Goal: Task Accomplishment & Management: Manage account settings

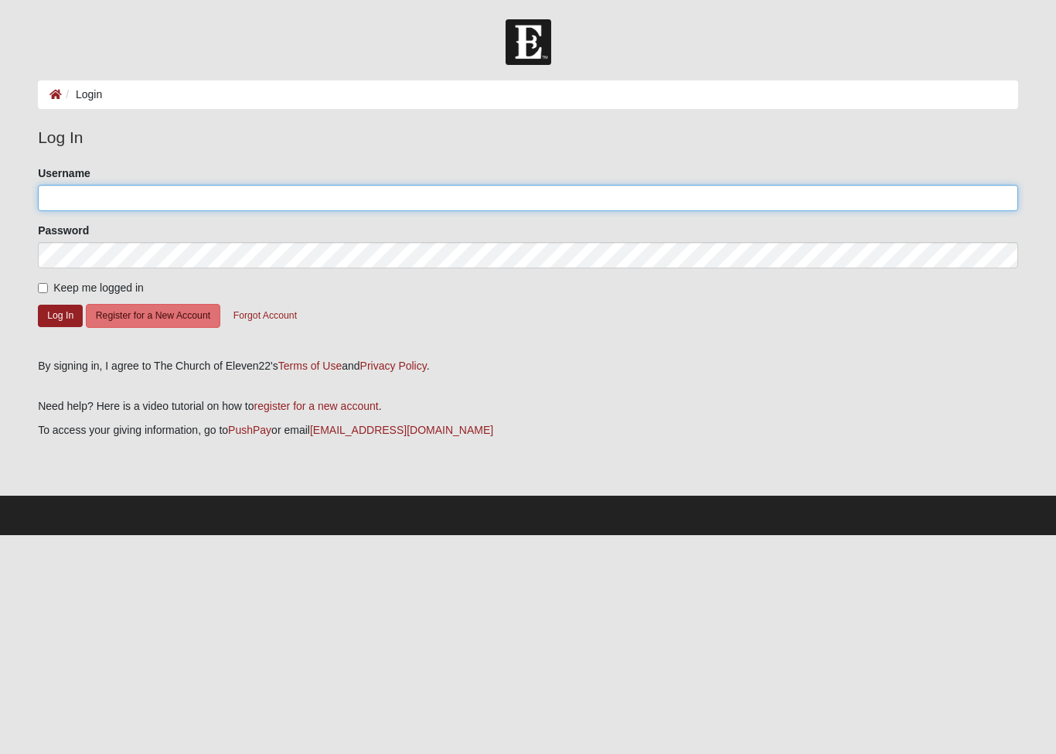
click at [132, 204] on input "Username" at bounding box center [528, 198] width 980 height 26
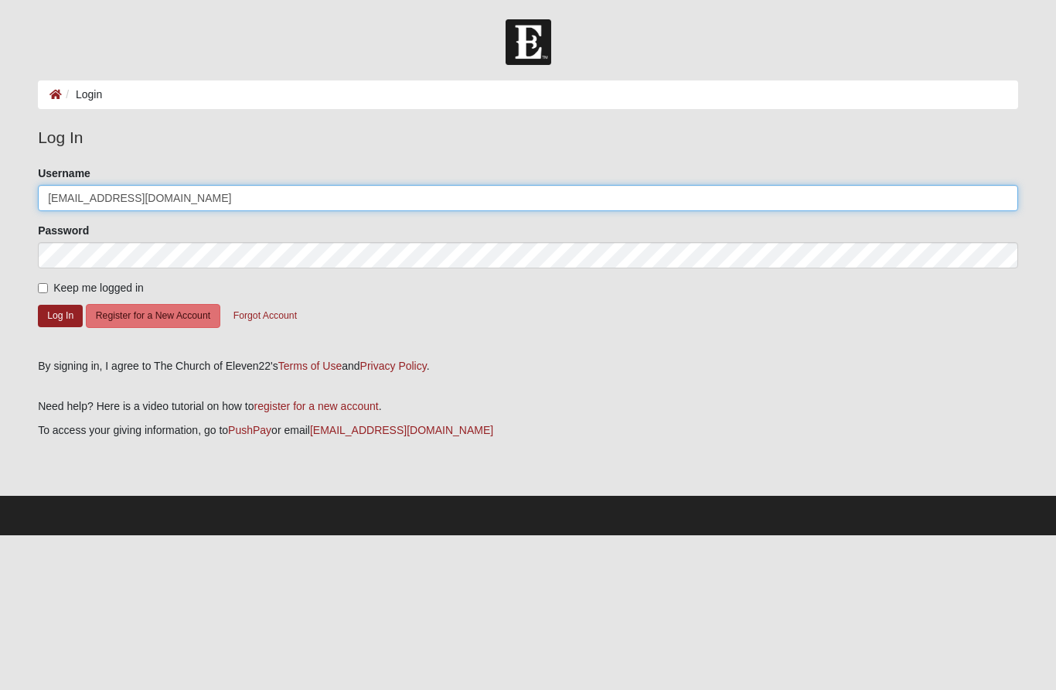
type input "Karen777haas@gmail.com"
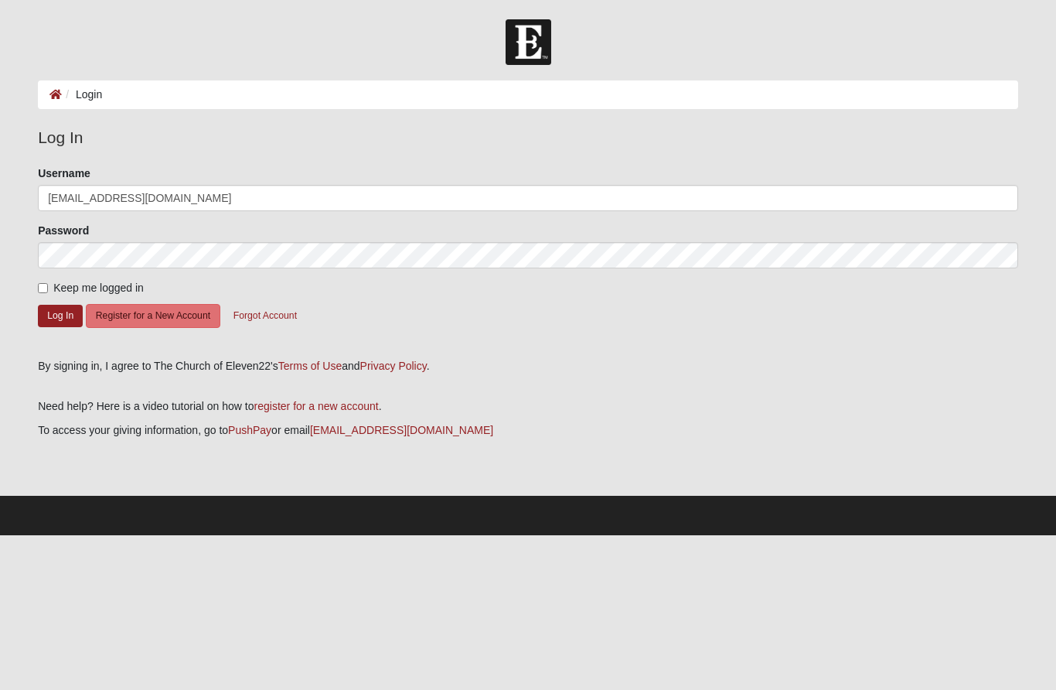
click at [285, 308] on button "Forgot Account" at bounding box center [264, 316] width 83 height 24
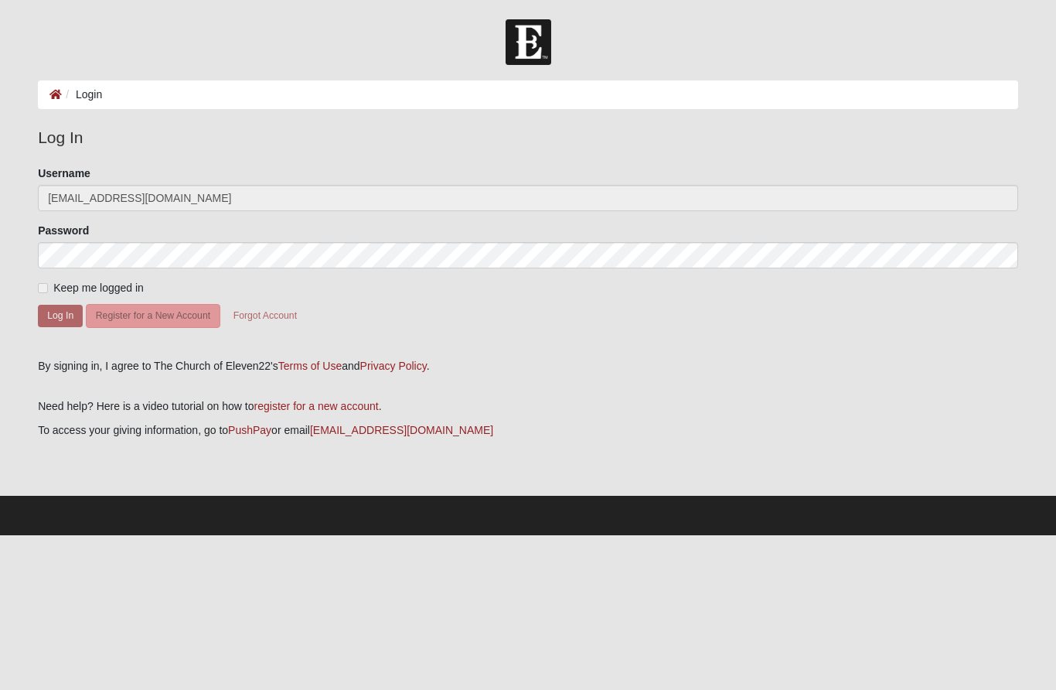
click at [375, 295] on div "Keep me logged in" at bounding box center [528, 288] width 980 height 16
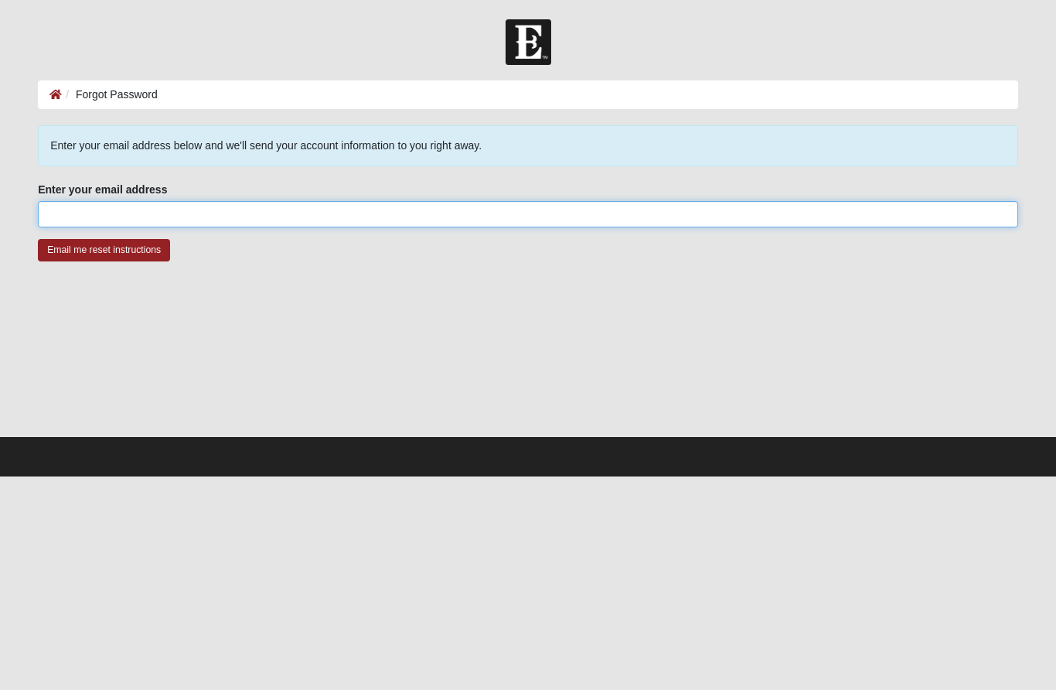
click at [197, 226] on input "Enter your email address" at bounding box center [528, 214] width 980 height 26
type input "Karen777haas@gmail.com"
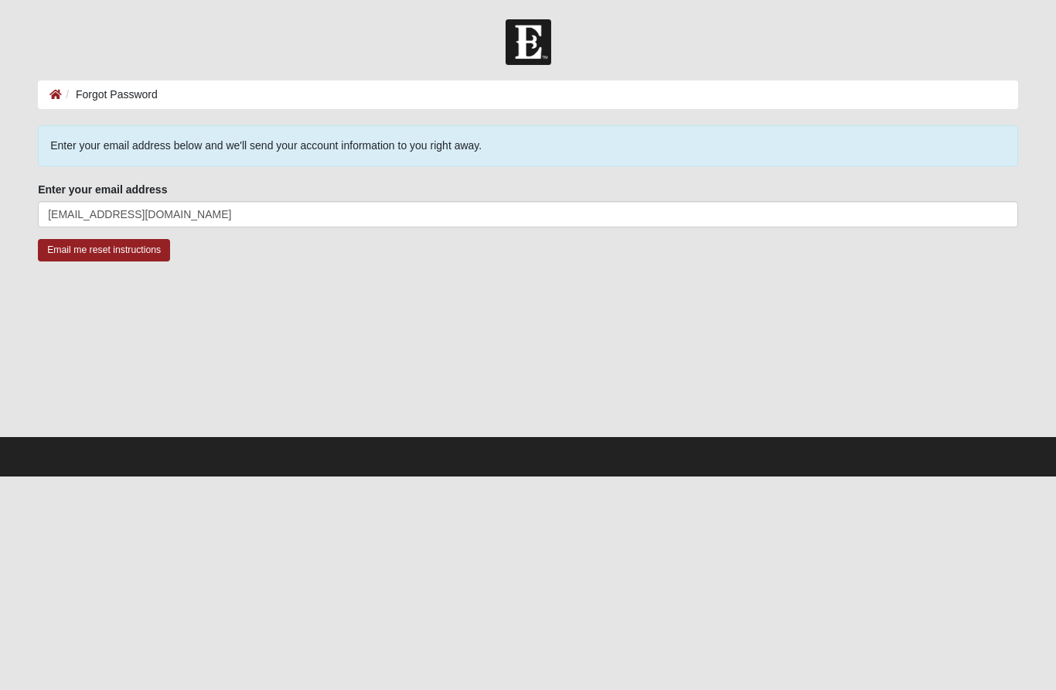
click at [129, 240] on input "Email me reset instructions" at bounding box center [104, 250] width 132 height 22
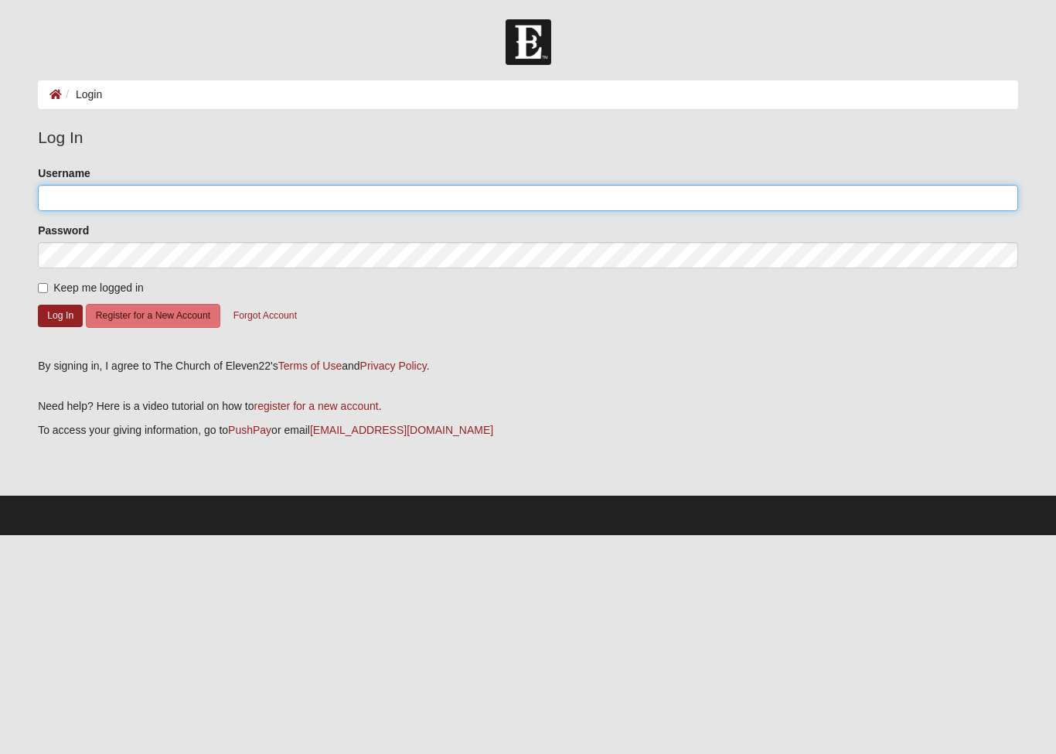
click at [108, 204] on input "Username" at bounding box center [528, 198] width 980 height 26
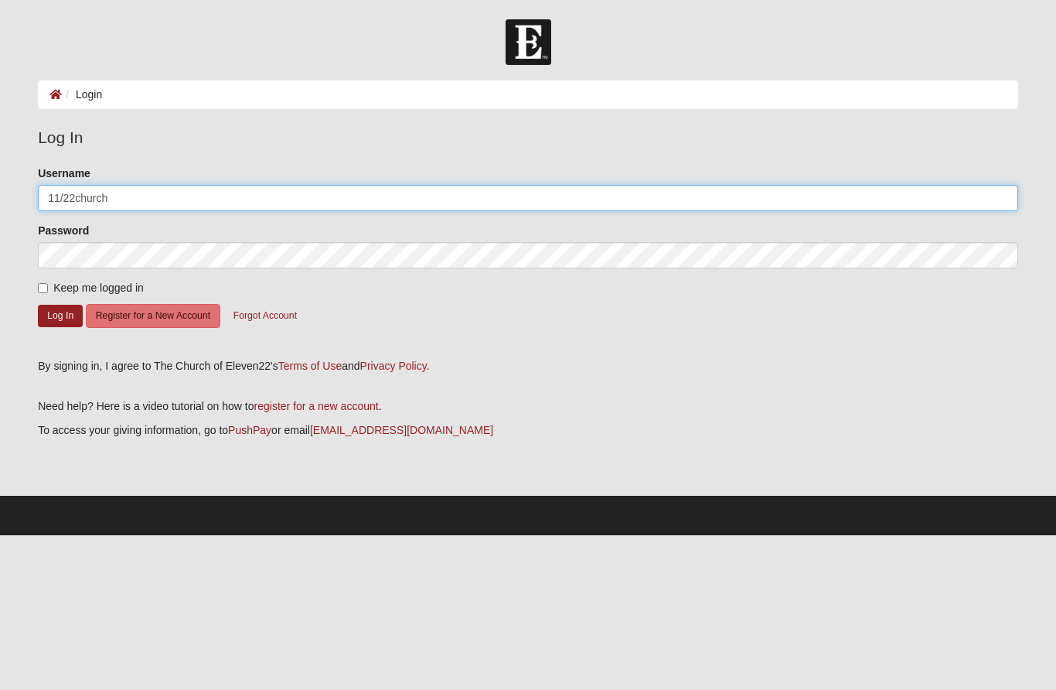
type input "11/22church"
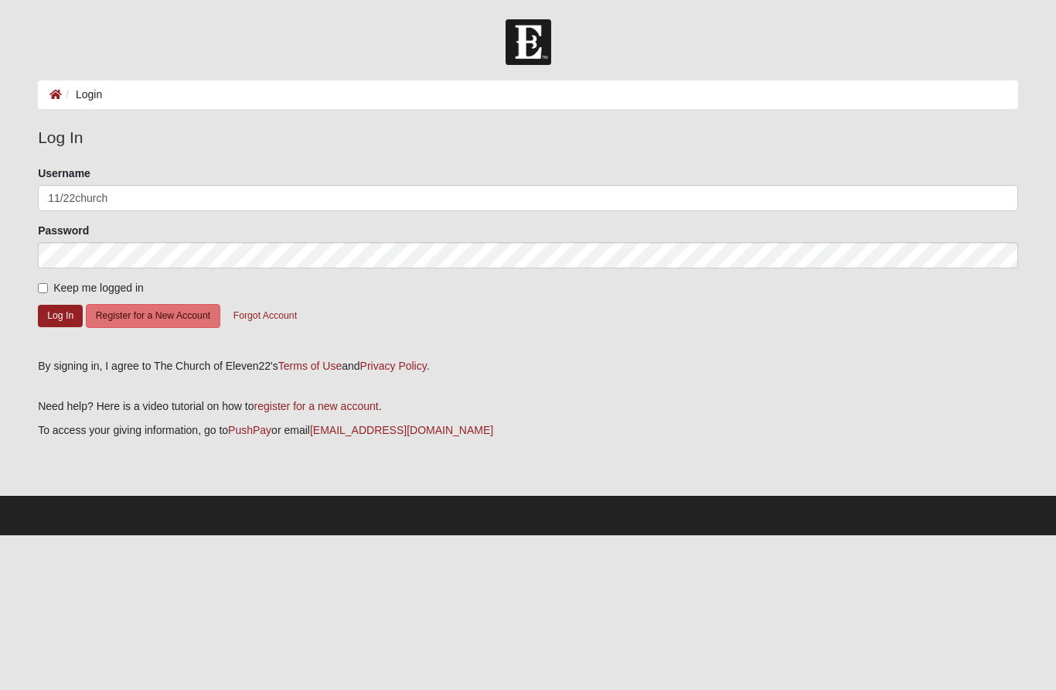
click at [35, 288] on div "Please correct the following: Username 11/22church Password Keep me logged in L…" at bounding box center [527, 256] width 1003 height 182
click at [46, 280] on label "Keep me logged in" at bounding box center [91, 288] width 106 height 16
click at [46, 283] on input "Keep me logged in" at bounding box center [43, 288] width 10 height 10
checkbox input "true"
click at [58, 324] on button "Log In" at bounding box center [60, 316] width 45 height 22
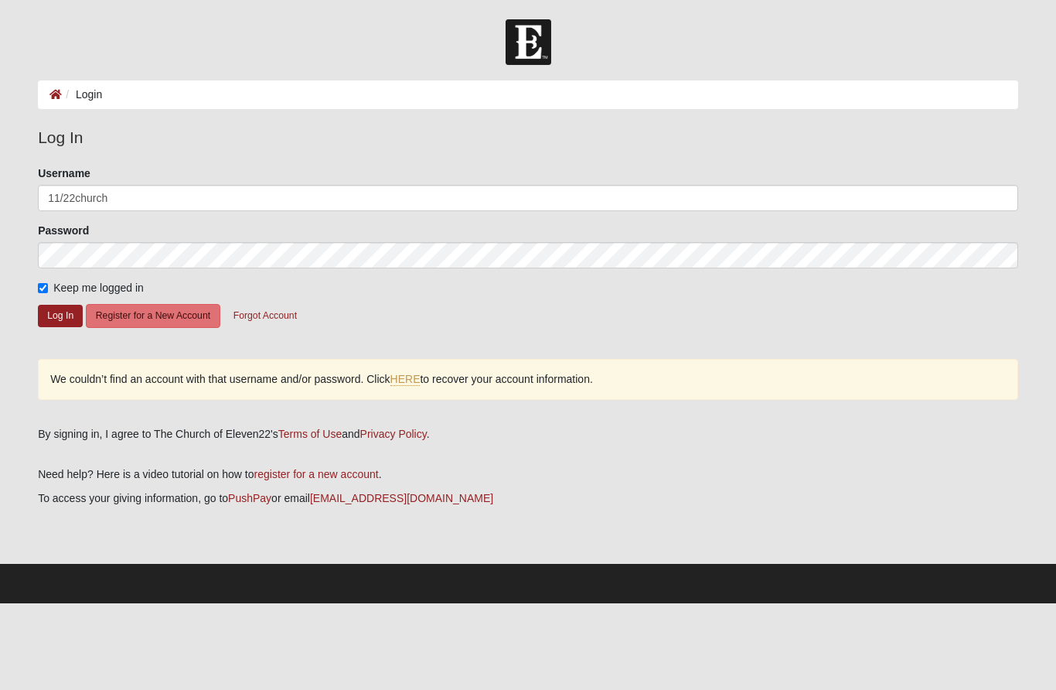
click at [49, 317] on button "Log In" at bounding box center [60, 316] width 45 height 22
click at [414, 380] on link "HERE" at bounding box center [405, 379] width 30 height 13
click at [164, 307] on button "Register for a New Account" at bounding box center [153, 316] width 135 height 24
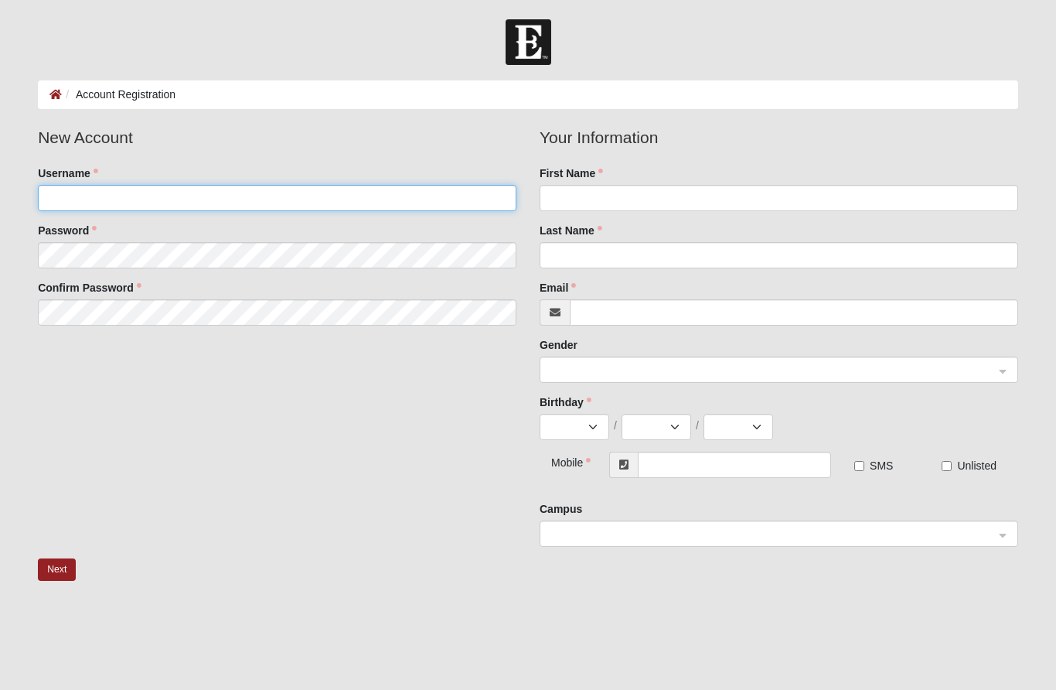
click at [122, 193] on input "Username" at bounding box center [277, 198] width 479 height 26
type input "[PERSON_NAME]@church"
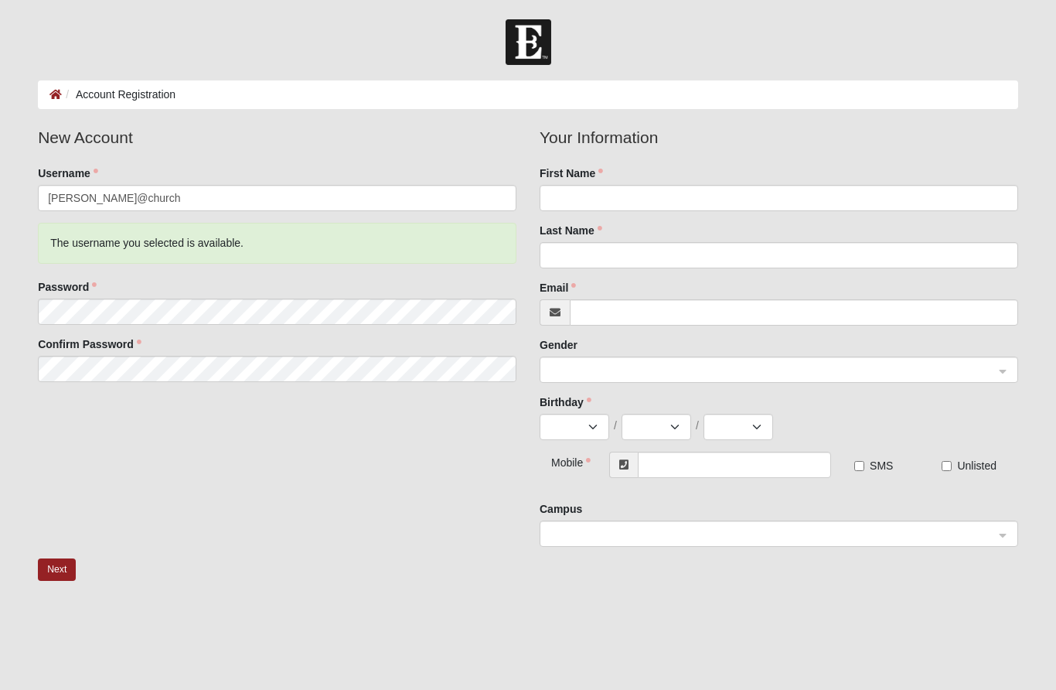
click at [235, 488] on div "New Account Username [PERSON_NAME] The username you selected is available. Pass…" at bounding box center [527, 341] width 1003 height 433
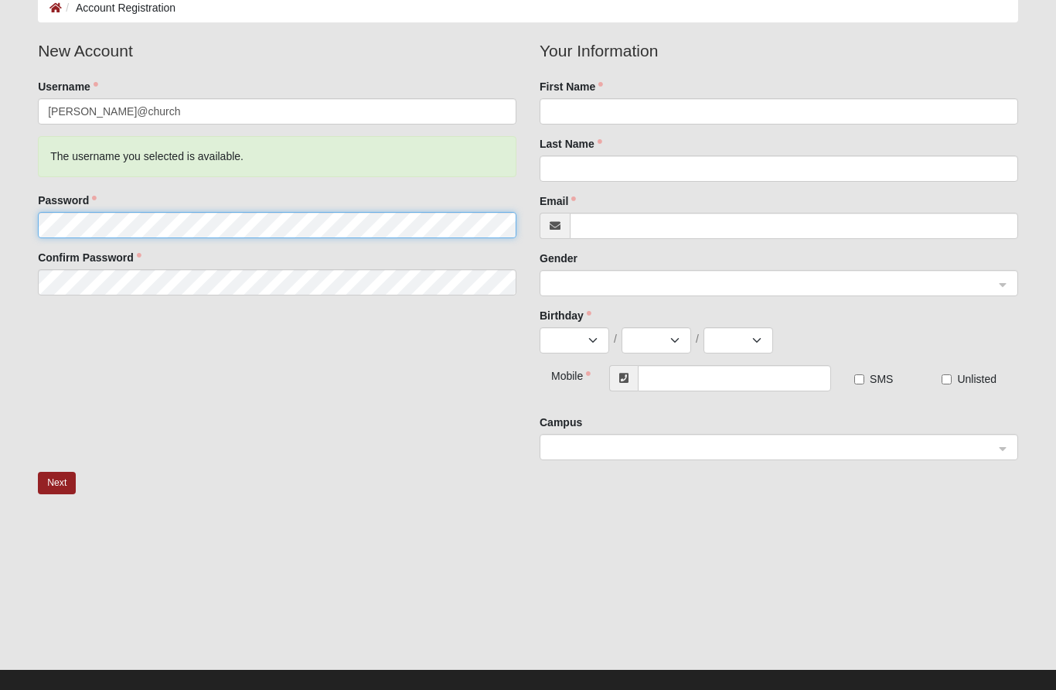
scroll to position [86, 0]
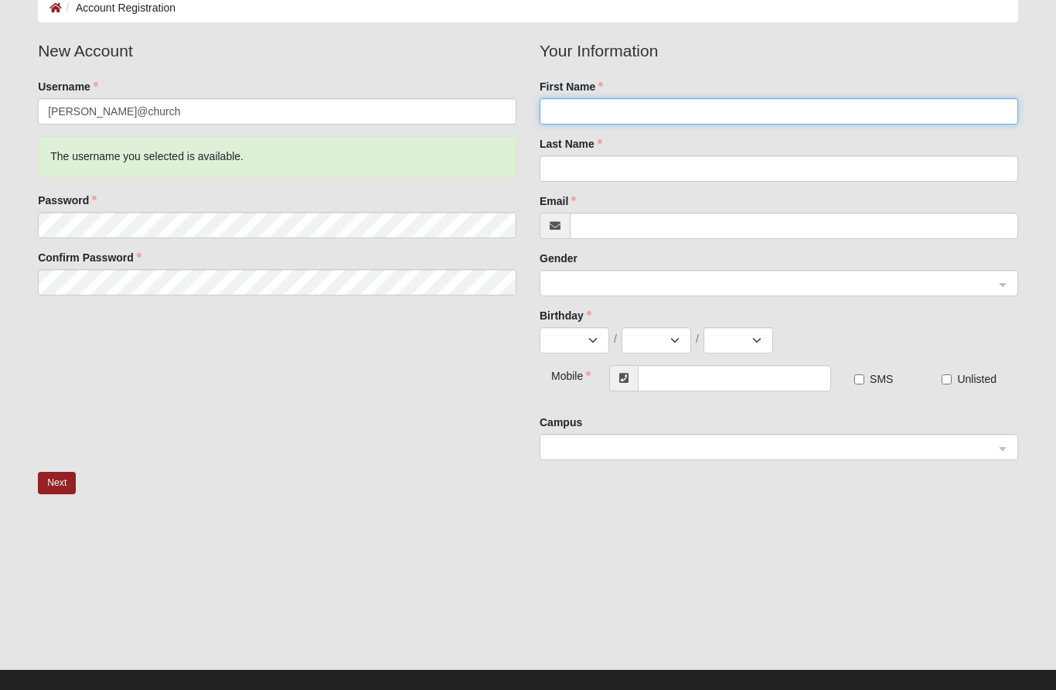
click at [627, 112] on input "First Name" at bounding box center [779, 112] width 479 height 26
type input "[PERSON_NAME]"
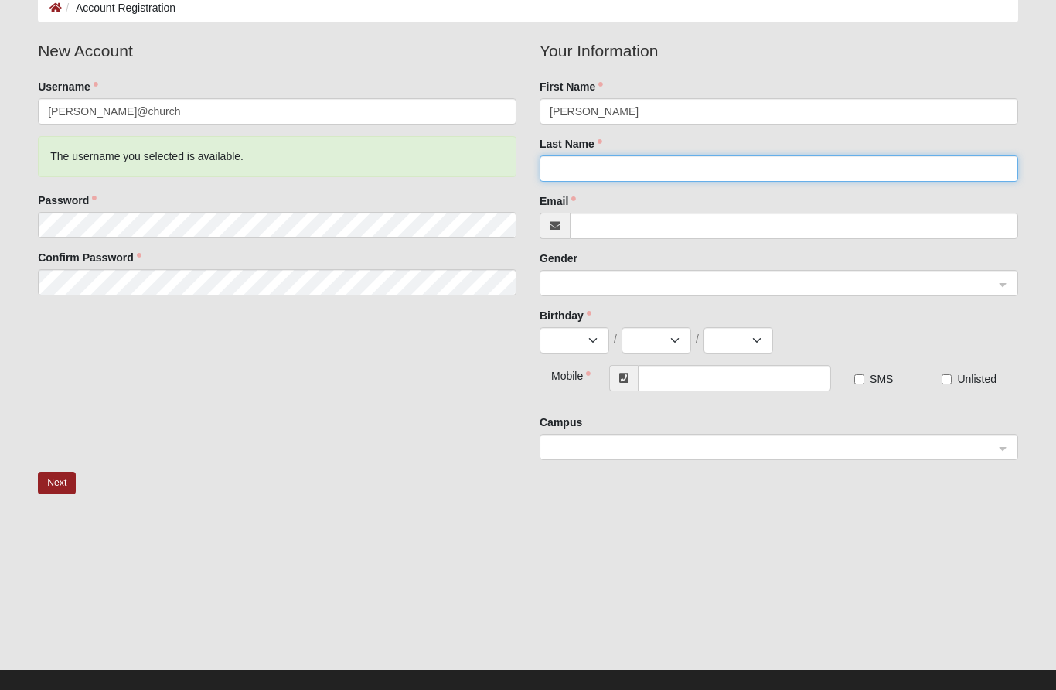
click at [593, 180] on input "Last Name" at bounding box center [779, 169] width 479 height 26
type input "J"
type input "Haas"
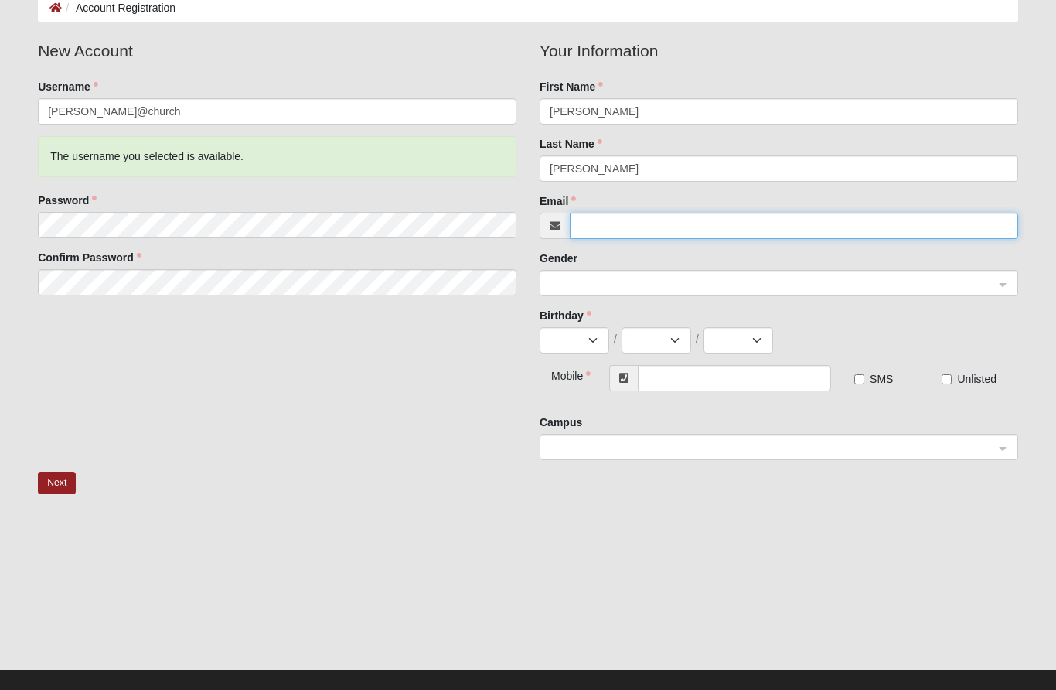
click at [642, 236] on input "Email" at bounding box center [794, 226] width 448 height 26
click at [618, 293] on span at bounding box center [773, 284] width 449 height 26
type input "[EMAIL_ADDRESS][DOMAIN_NAME]"
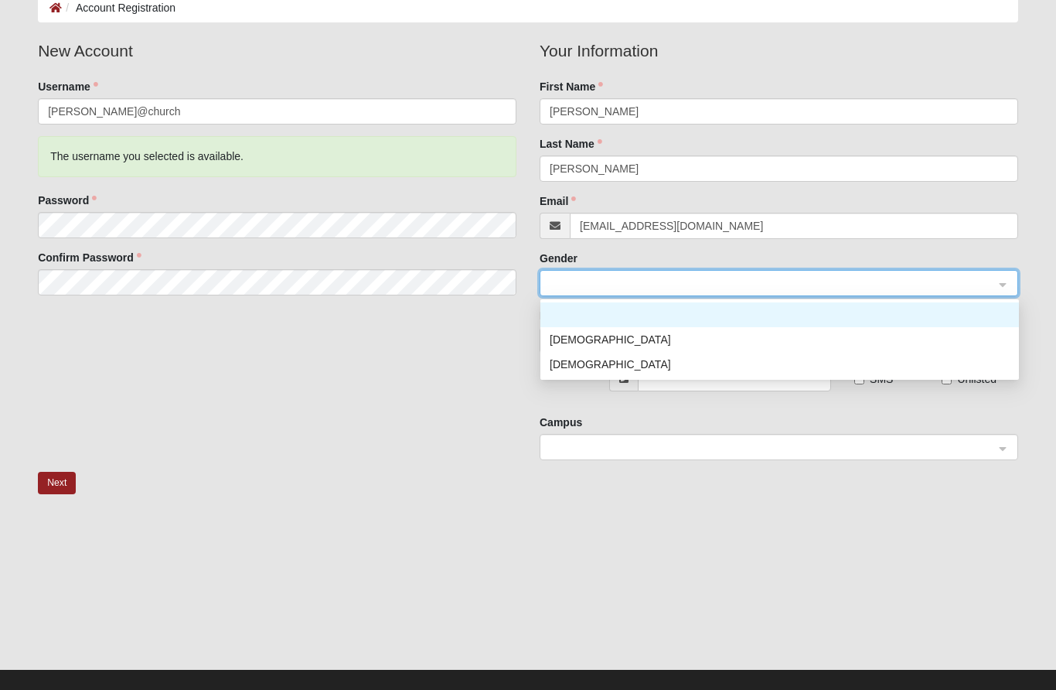
scroll to position [87, 0]
click at [599, 368] on div "[DEMOGRAPHIC_DATA]" at bounding box center [780, 364] width 460 height 17
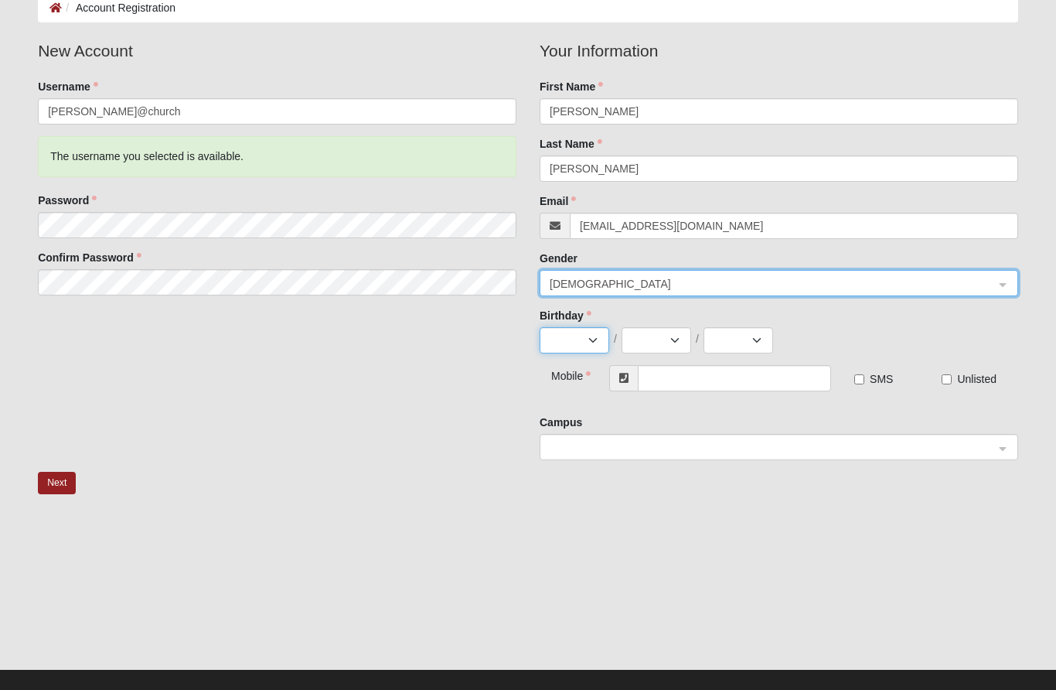
click at [599, 344] on select "Jan Feb Mar Apr May Jun Jul Aug Sep Oct Nov Dec" at bounding box center [575, 340] width 70 height 26
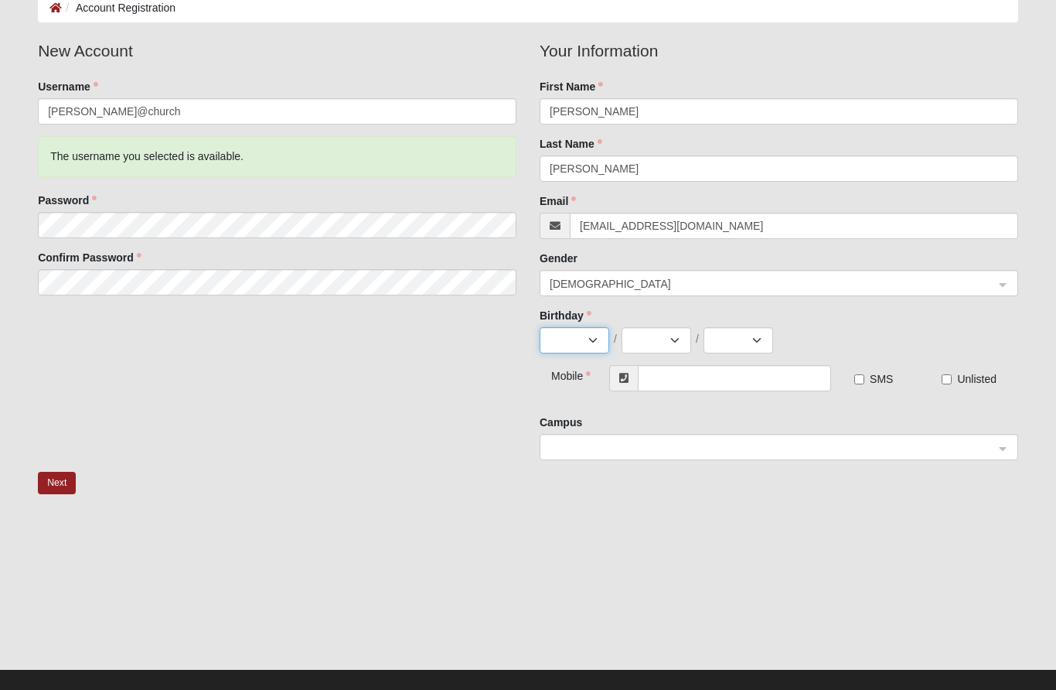
select select "8"
click at [688, 335] on select "1 2 3 4 5 6 7 8 9 10 11 12 13 14 15 16 17 18 19 20 21 22 23 24 25 26 27 28 29 3…" at bounding box center [657, 340] width 70 height 26
select select "22"
click at [753, 328] on select "2025 2024 2023 2022 2021 2020 2019 2018 2017 2016 2015 2014 2013 2012 2011 2010…" at bounding box center [739, 340] width 70 height 26
select select "1957"
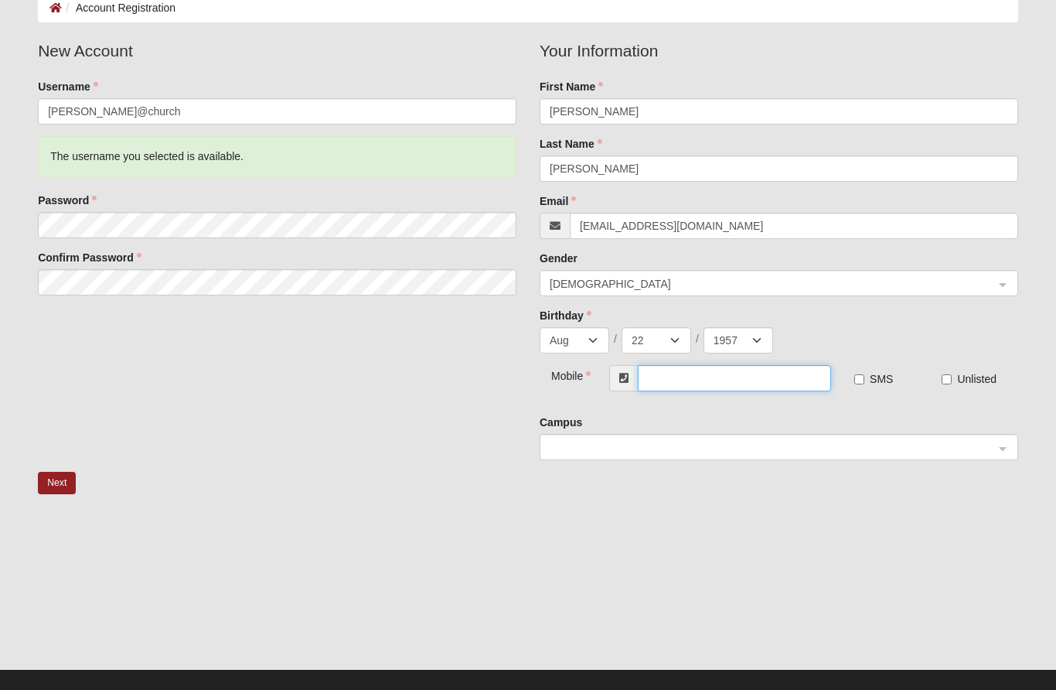
click at [699, 370] on input "text" at bounding box center [734, 378] width 193 height 26
type input "[PHONE_NUMBER]"
click at [857, 385] on input "SMS" at bounding box center [859, 380] width 10 height 10
checkbox input "true"
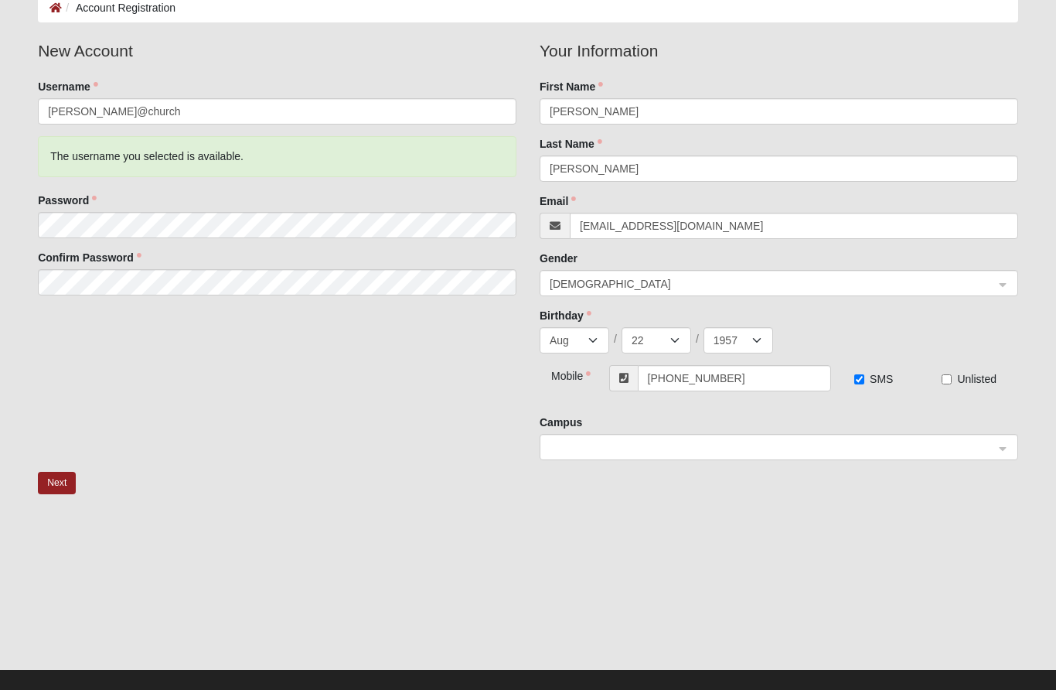
click at [632, 436] on input "search" at bounding box center [773, 446] width 449 height 23
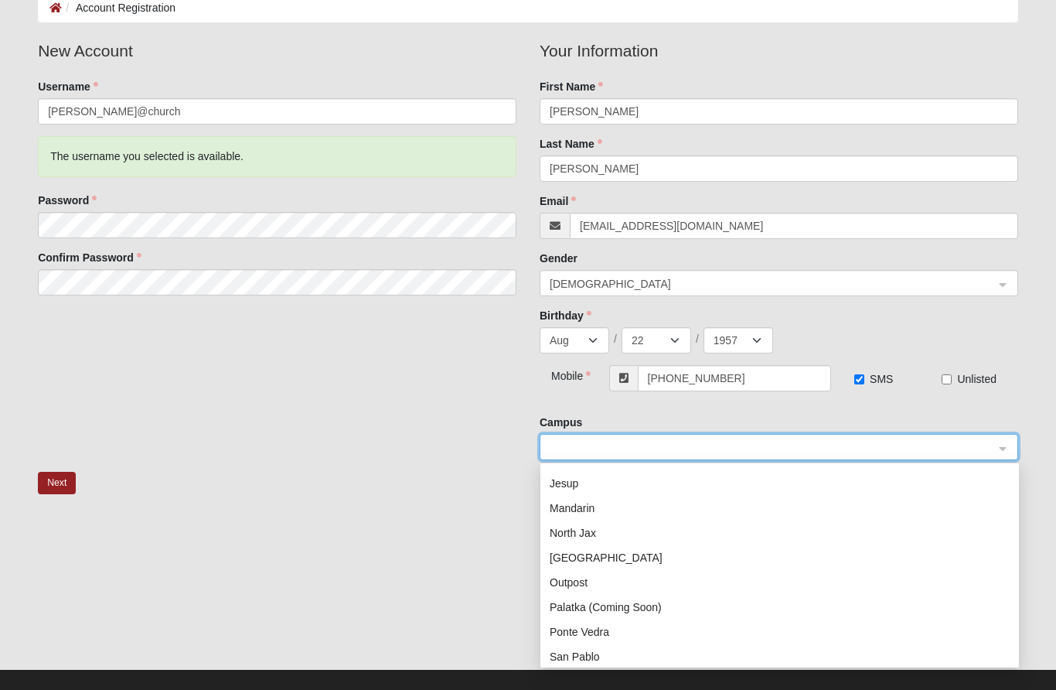
scroll to position [223, 0]
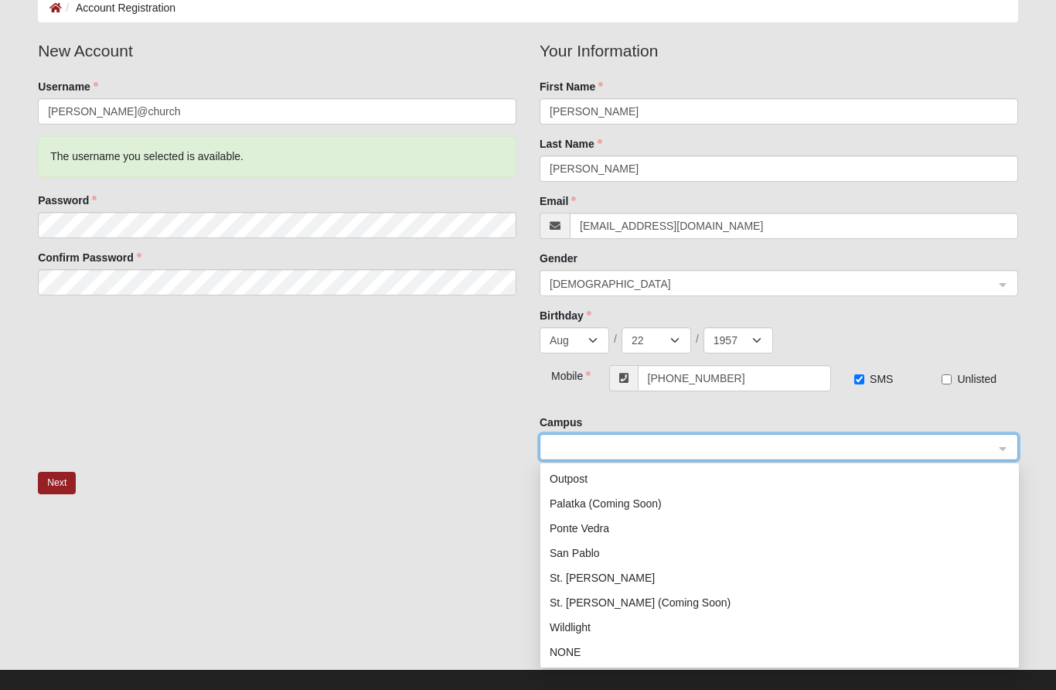
click at [579, 657] on div "NONE" at bounding box center [780, 651] width 460 height 17
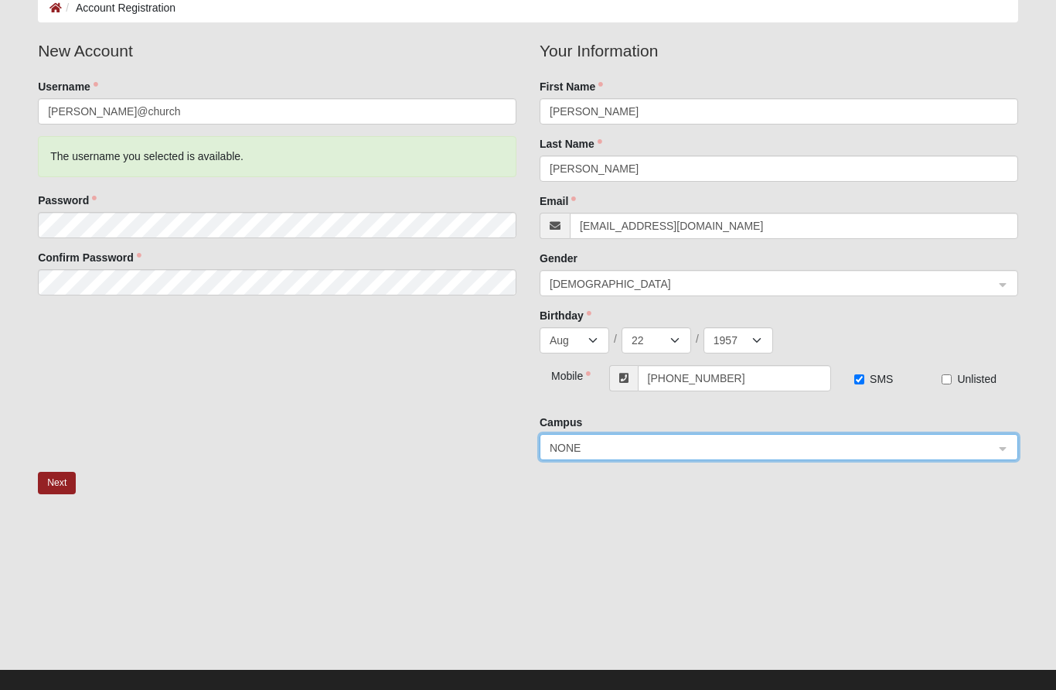
click at [61, 473] on button "Next" at bounding box center [57, 483] width 38 height 22
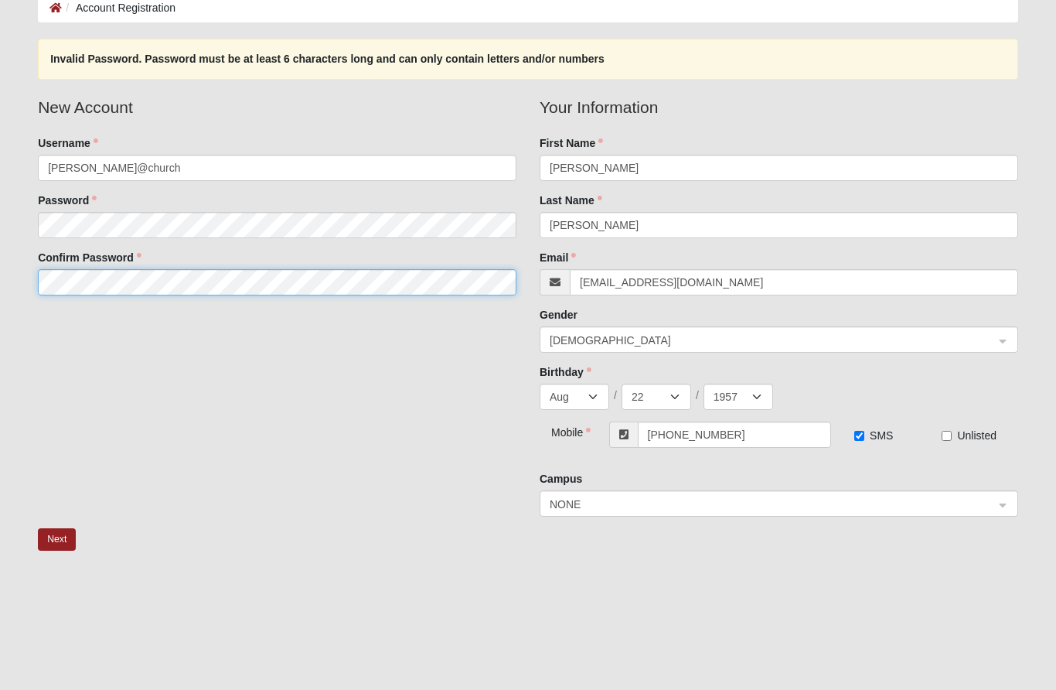
scroll to position [84, 0]
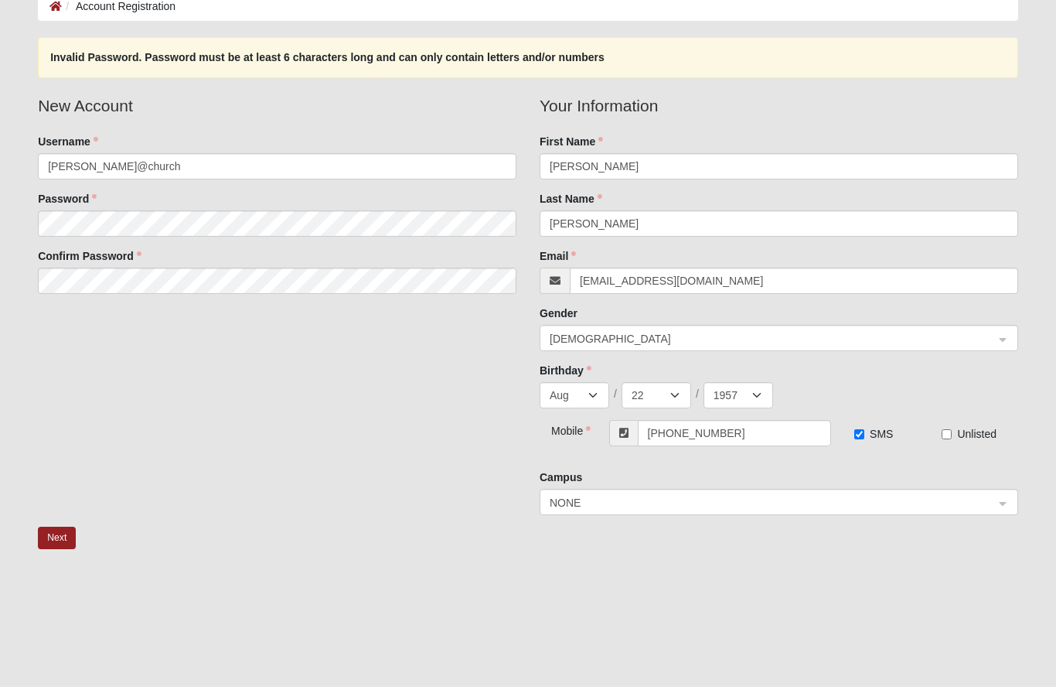
click at [60, 530] on button "Next" at bounding box center [57, 541] width 38 height 22
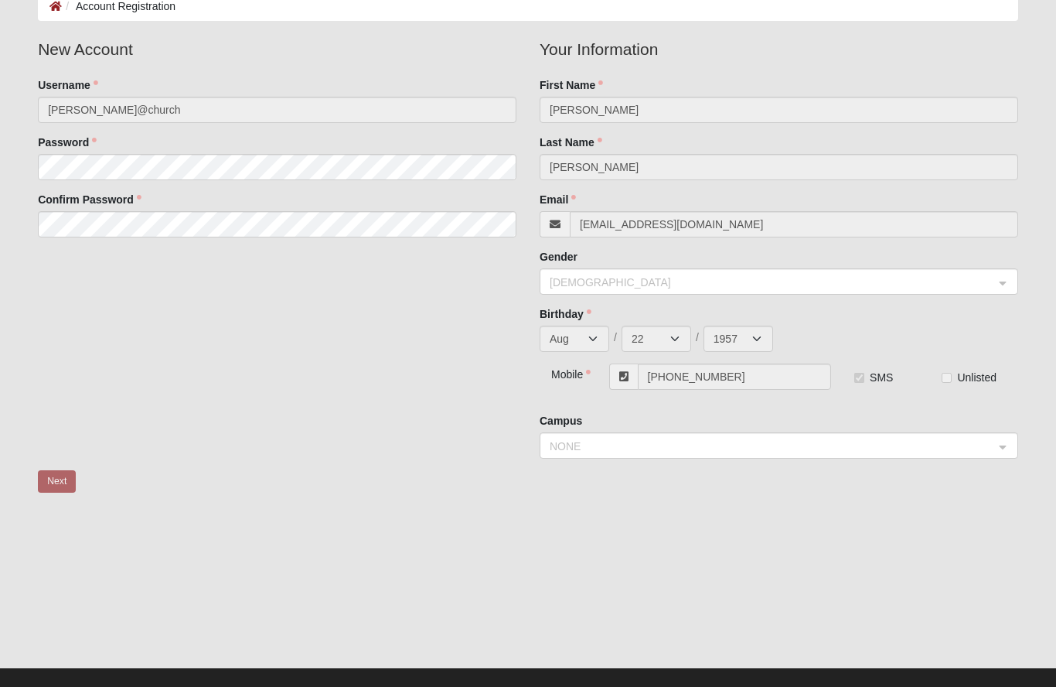
scroll to position [88, 0]
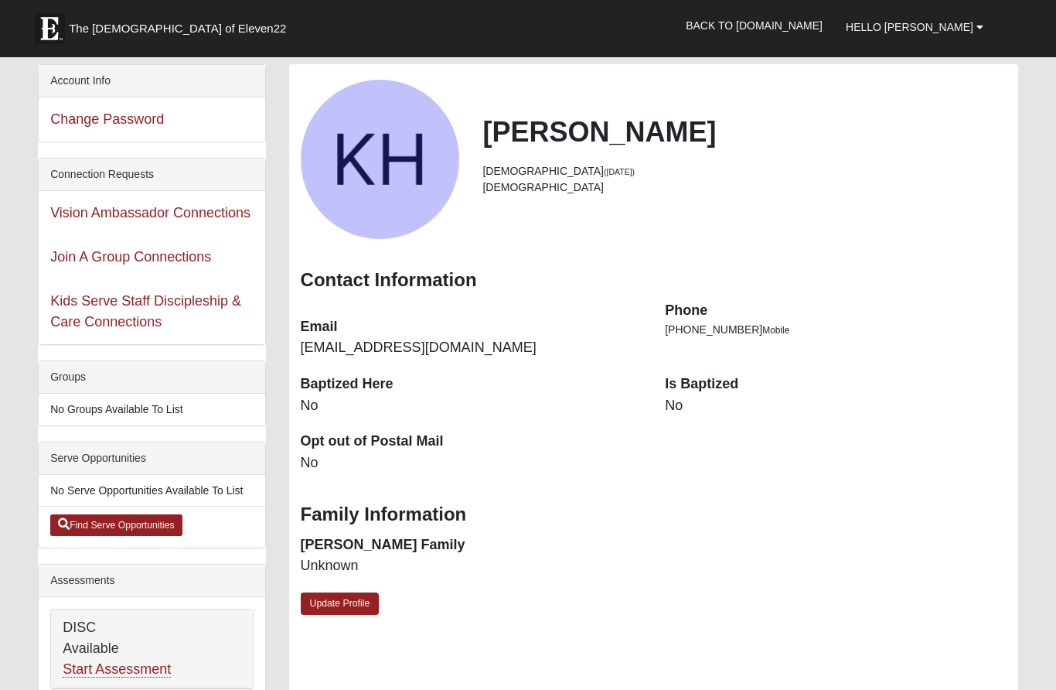
click at [346, 599] on link "Update Profile" at bounding box center [340, 603] width 79 height 22
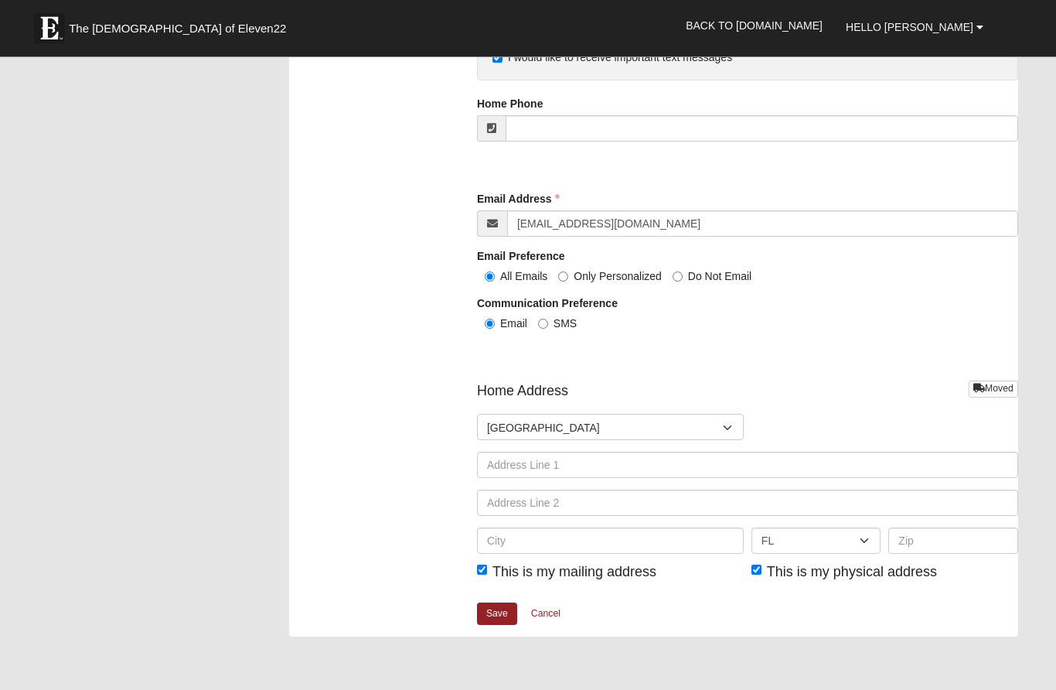
scroll to position [1556, 0]
click at [542, 321] on input "SMS" at bounding box center [543, 324] width 10 height 10
radio input "true"
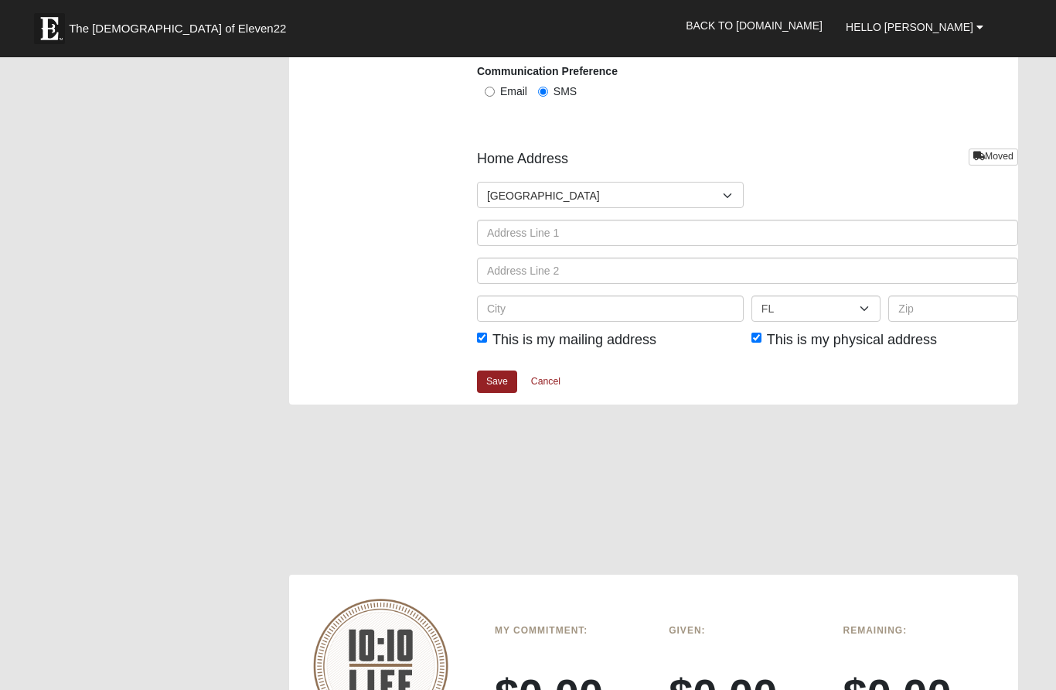
scroll to position [1767, 0]
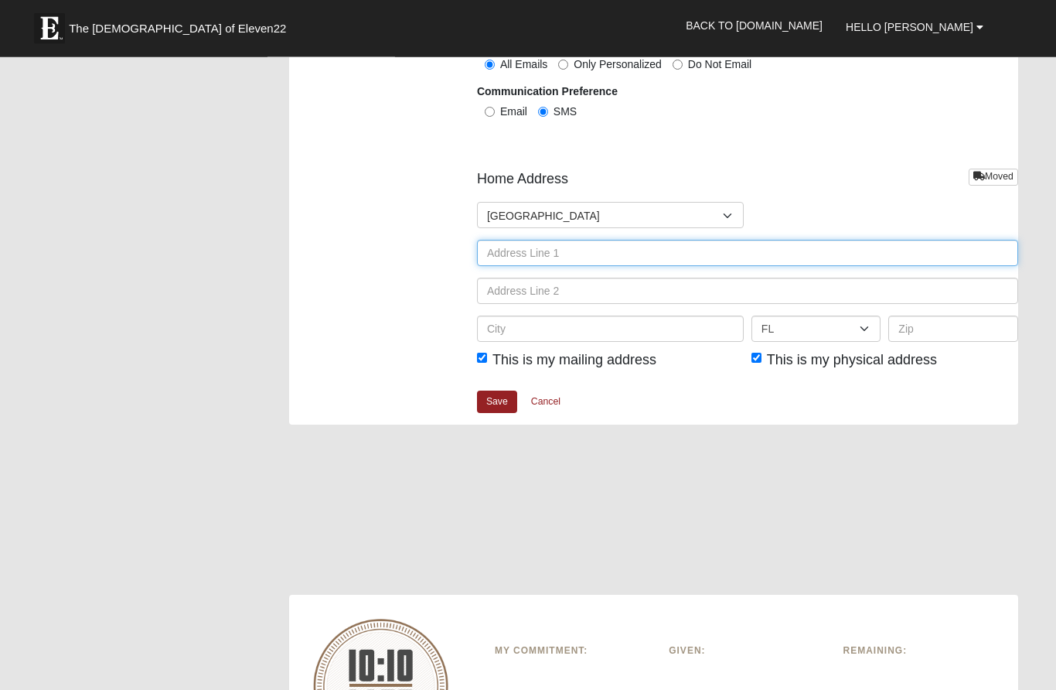
click at [547, 251] on input "text" at bounding box center [747, 253] width 541 height 26
type input "[STREET_ADDRESS]"
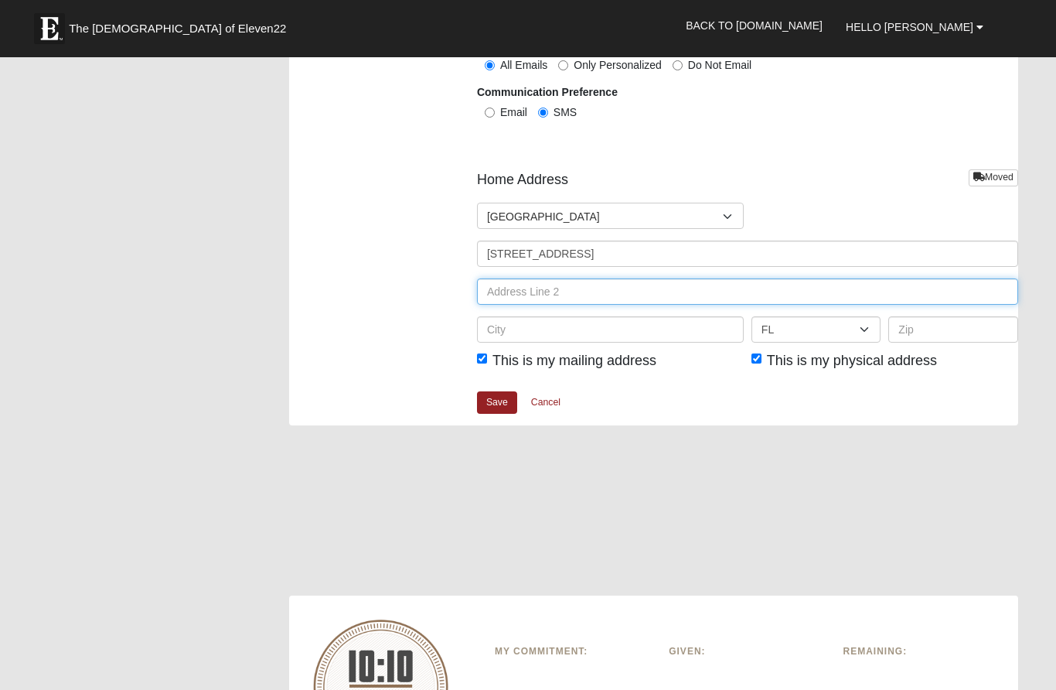
click at [552, 282] on input "text" at bounding box center [747, 291] width 541 height 26
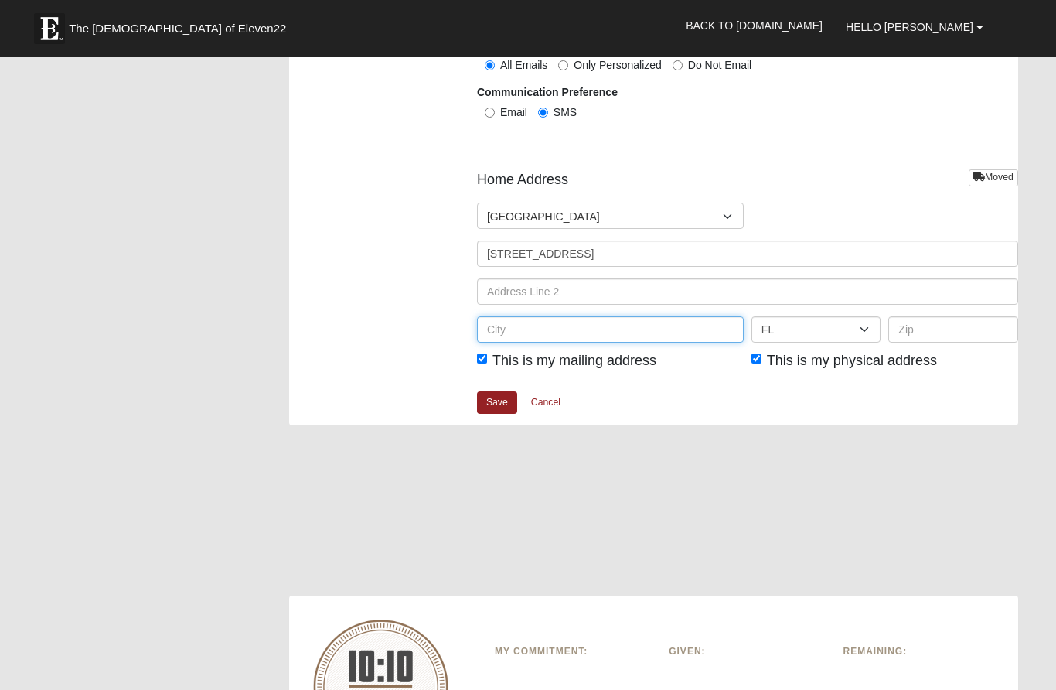
click at [549, 325] on input "text" at bounding box center [610, 329] width 267 height 26
type input "Littler River"
click at [827, 333] on select "AL AK AS AR AZ CA CO CT DE DC FM FL GA GU HI ID IL IN IA KS KY LA ME MH MD MA M…" at bounding box center [815, 329] width 129 height 26
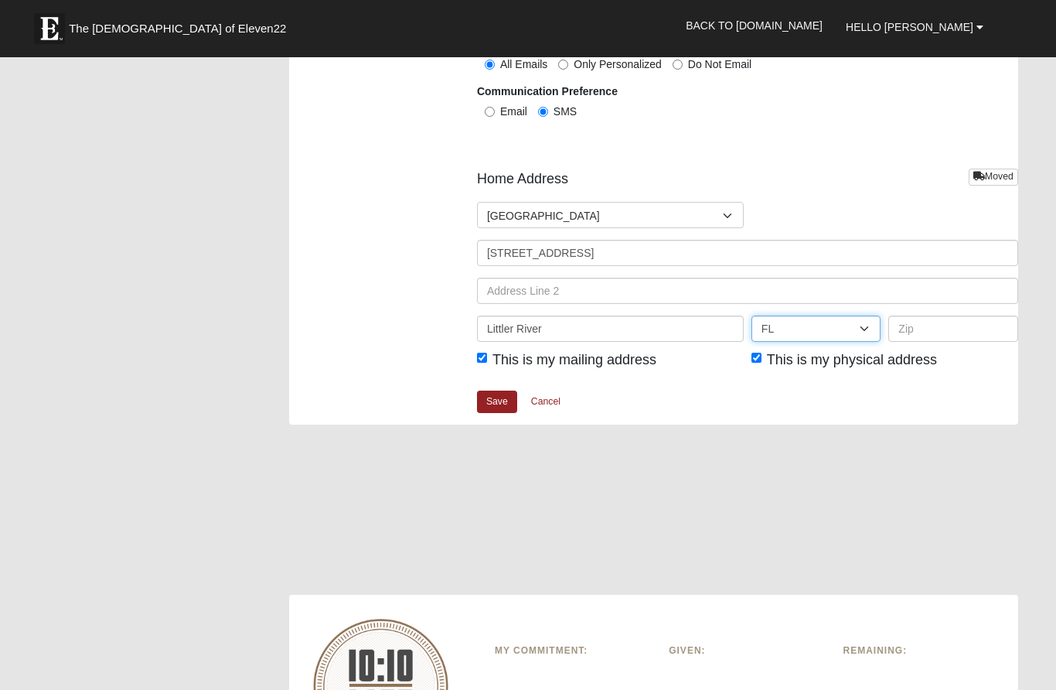
select select "SC"
click at [947, 332] on input "text" at bounding box center [952, 328] width 129 height 26
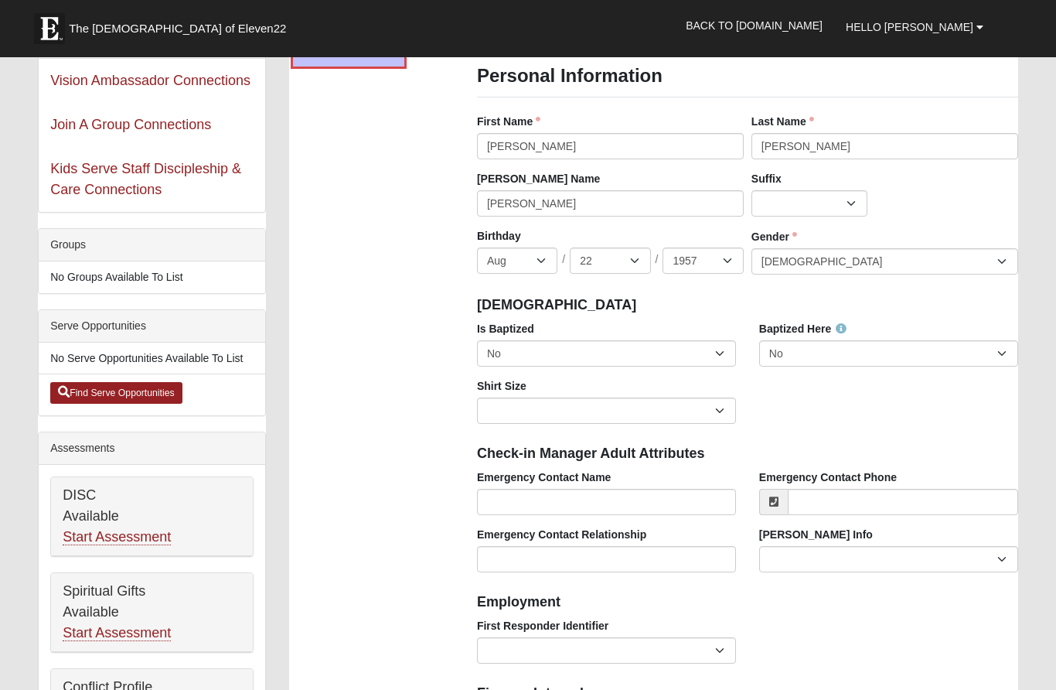
scroll to position [128, 0]
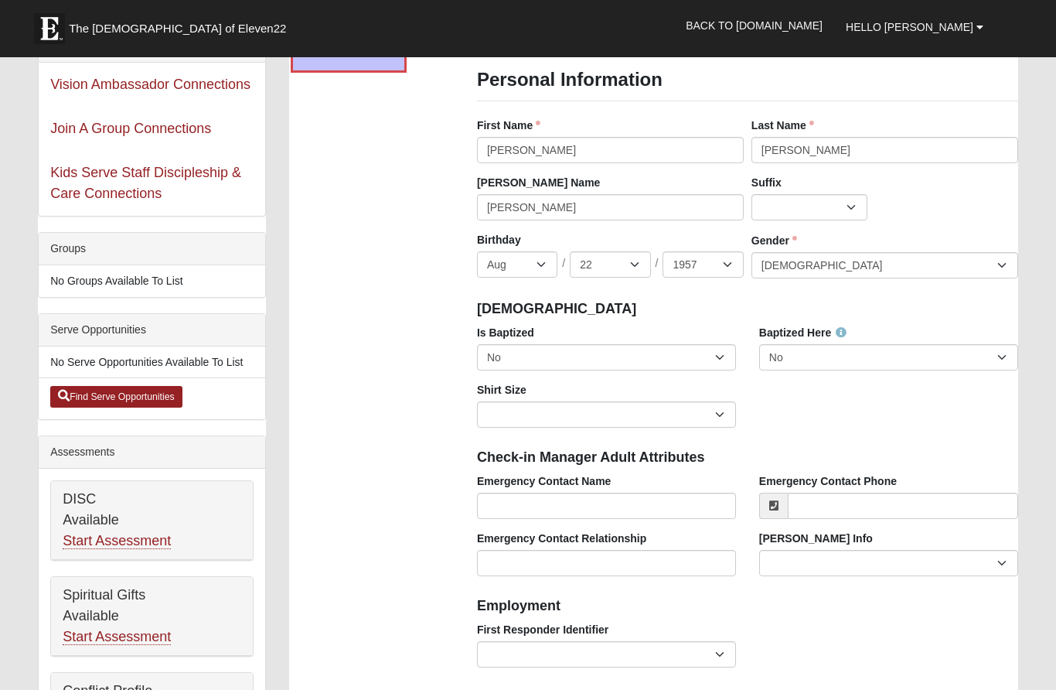
type input "29566"
click at [1013, 345] on select "No Yes" at bounding box center [888, 357] width 259 height 26
click at [709, 344] on select "No Yes" at bounding box center [606, 357] width 259 height 26
select select "True"
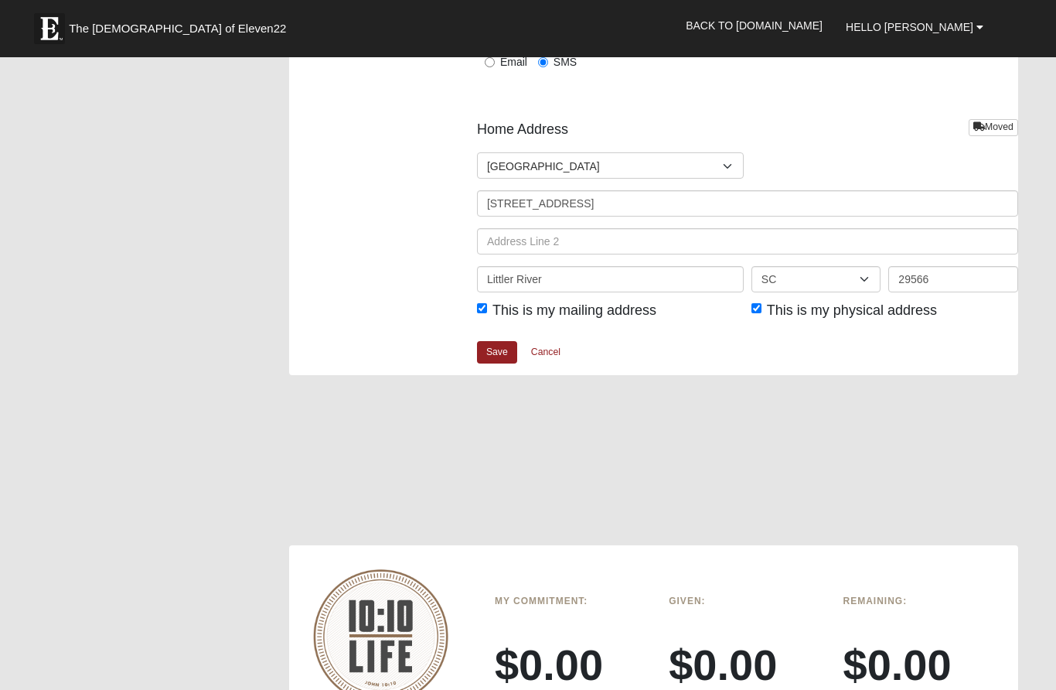
click at [509, 352] on link "Save" at bounding box center [497, 352] width 40 height 22
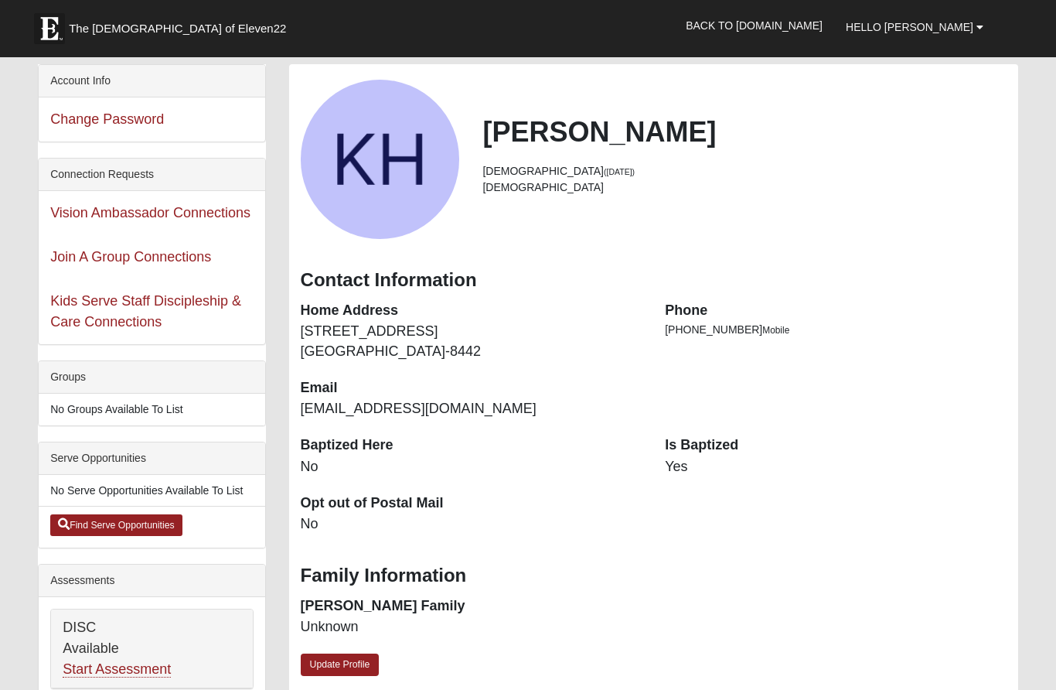
click at [945, 22] on span "Hello [PERSON_NAME]" at bounding box center [910, 27] width 128 height 12
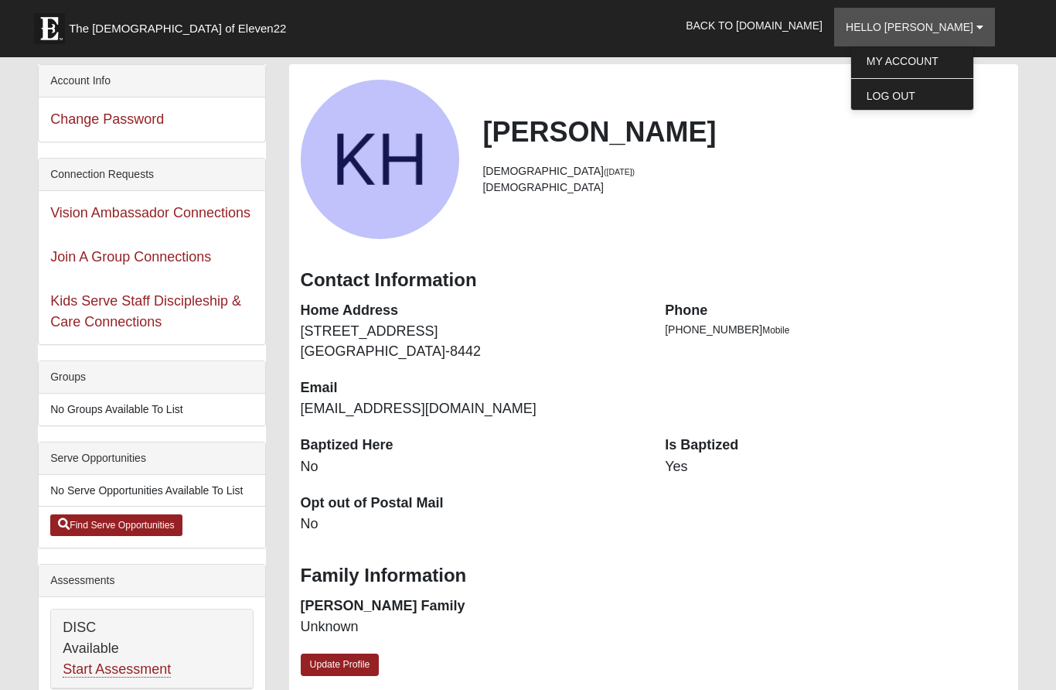
click at [959, 63] on link "My Account" at bounding box center [912, 61] width 122 height 20
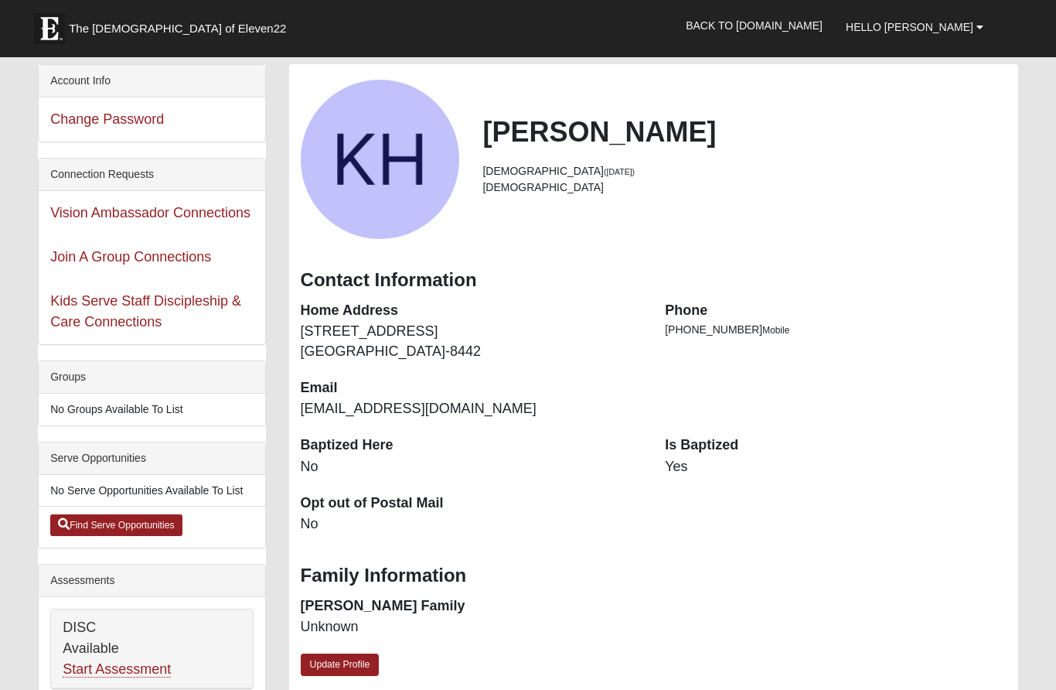
click at [105, 8] on link "The [DEMOGRAPHIC_DATA] of Eleven22" at bounding box center [180, 24] width 309 height 39
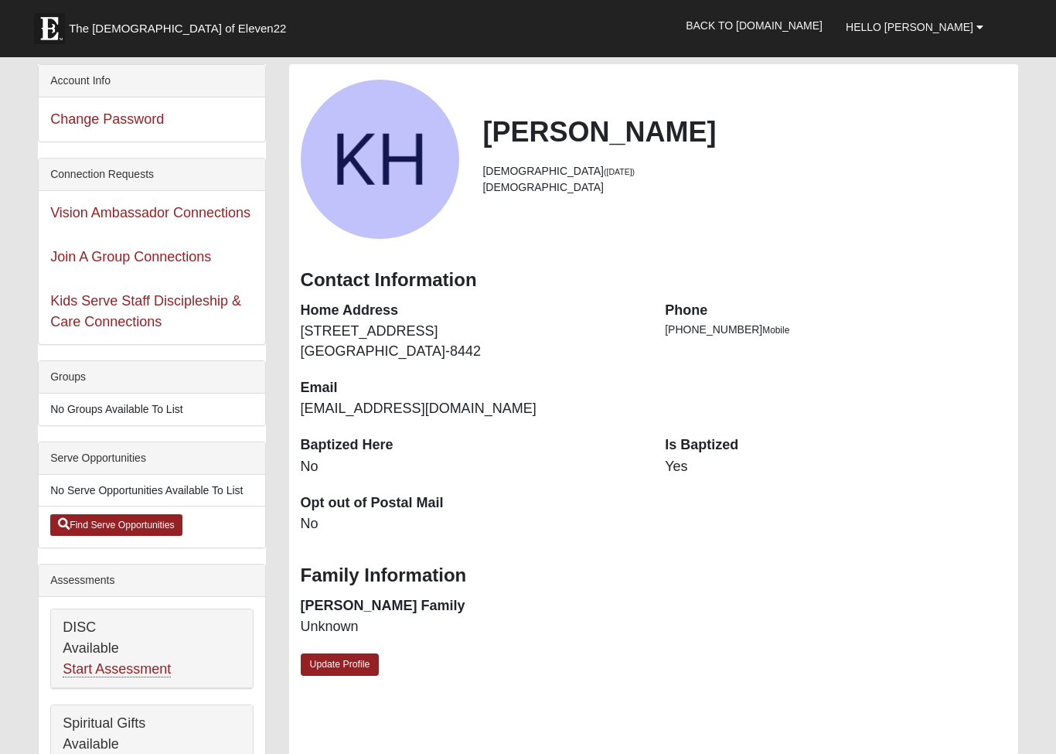
click at [96, 28] on span "The [DEMOGRAPHIC_DATA] of Eleven22" at bounding box center [177, 28] width 217 height 15
click at [814, 24] on link "Back to [DOMAIN_NAME]" at bounding box center [754, 25] width 160 height 39
click at [63, 26] on img at bounding box center [49, 28] width 31 height 31
click at [162, 30] on span "The [DEMOGRAPHIC_DATA] of Eleven22" at bounding box center [177, 28] width 217 height 15
